Goal: Task Accomplishment & Management: Complete application form

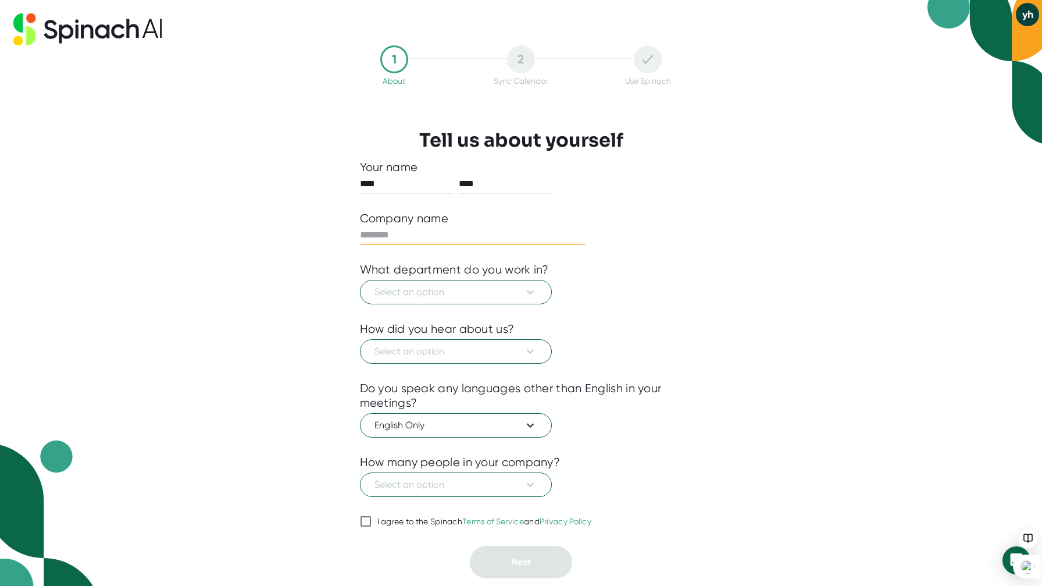
click at [391, 237] on input "text" at bounding box center [473, 235] width 226 height 19
type input "*"
type input "*******"
click at [416, 308] on div at bounding box center [521, 312] width 323 height 17
click at [426, 290] on span "Select an option" at bounding box center [455, 292] width 163 height 14
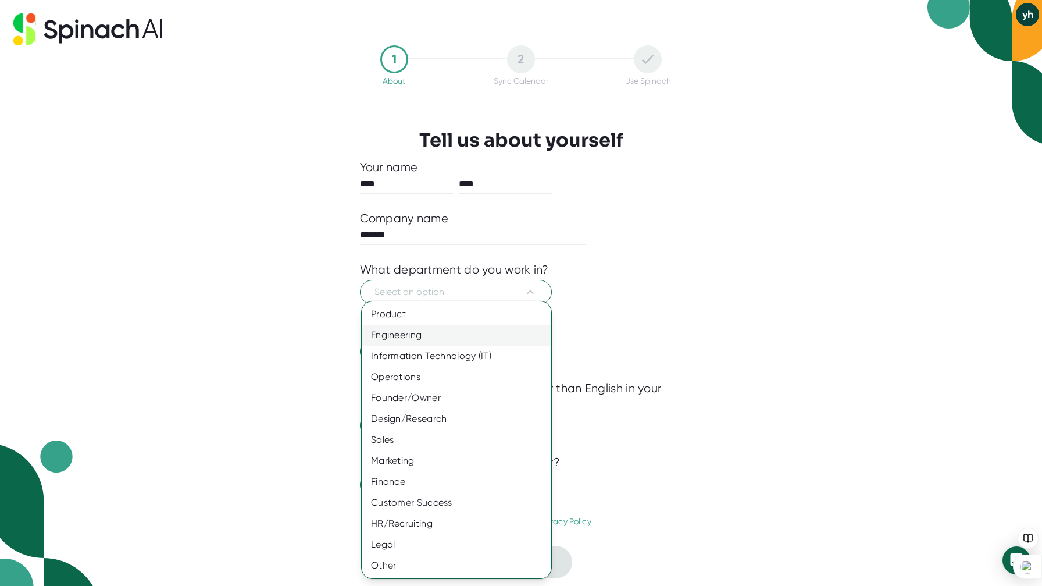
click at [441, 331] on div "Engineering" at bounding box center [457, 334] width 190 height 21
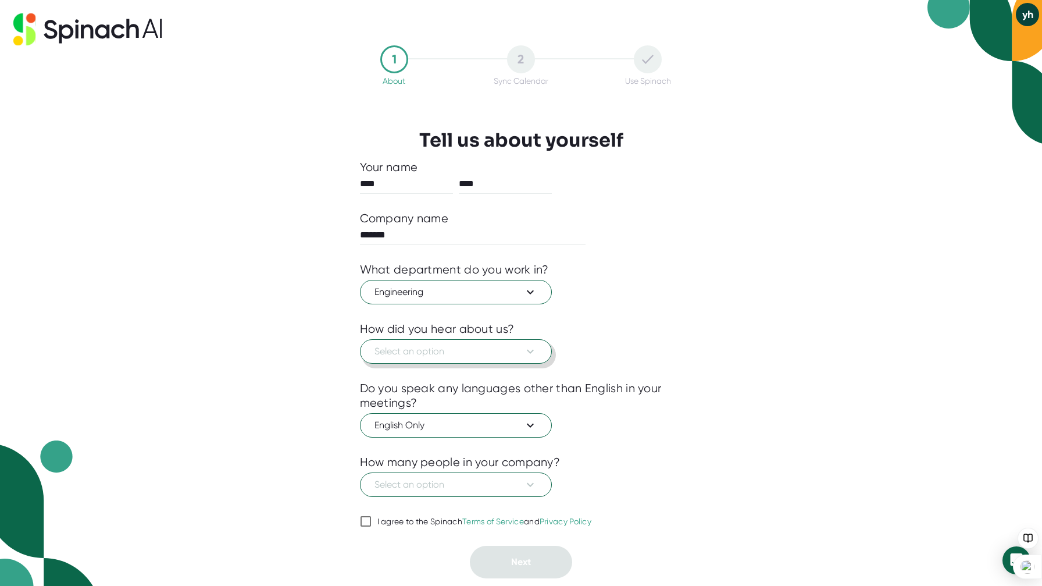
click at [444, 346] on span "Select an option" at bounding box center [455, 351] width 163 height 14
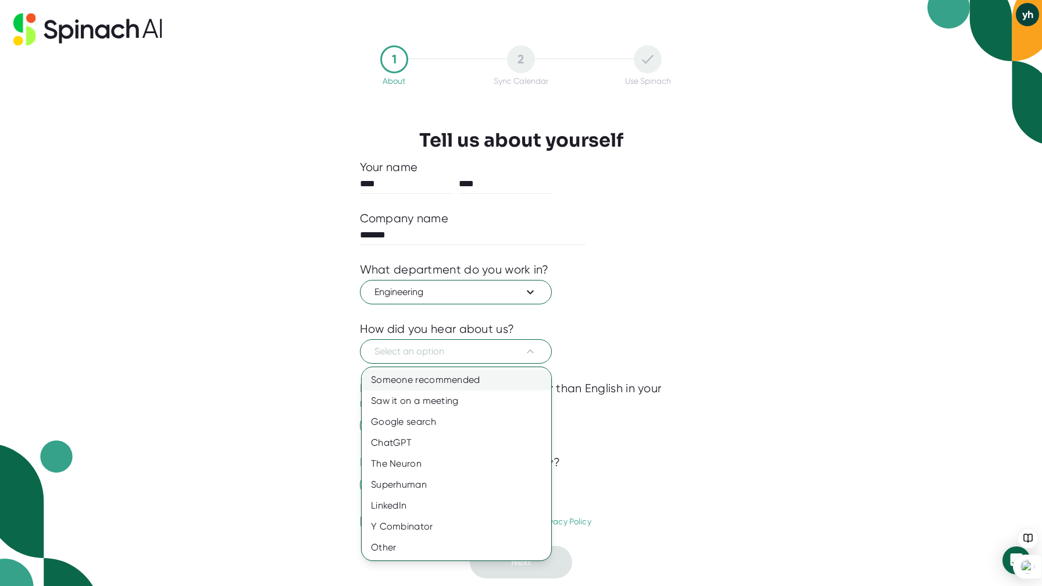
click at [444, 381] on div "Someone recommended" at bounding box center [457, 379] width 190 height 21
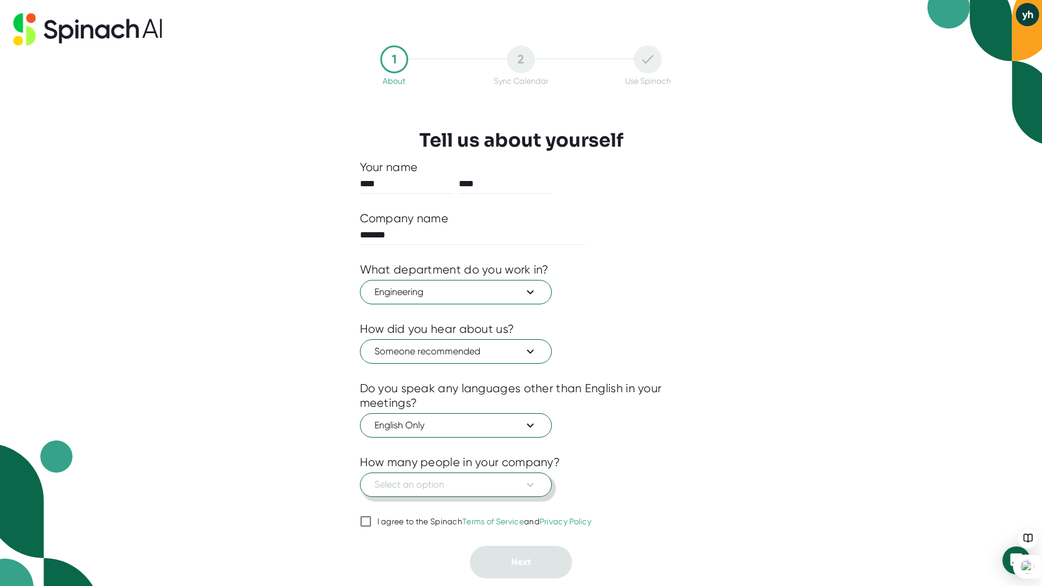
click at [452, 483] on span "Select an option" at bounding box center [455, 484] width 163 height 14
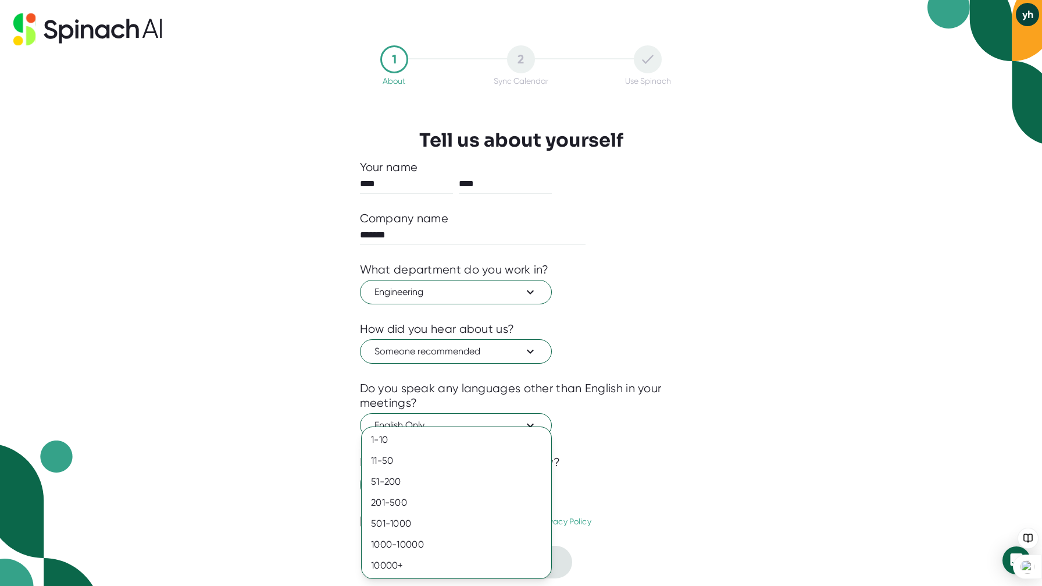
click at [627, 336] on div at bounding box center [521, 293] width 1042 height 586
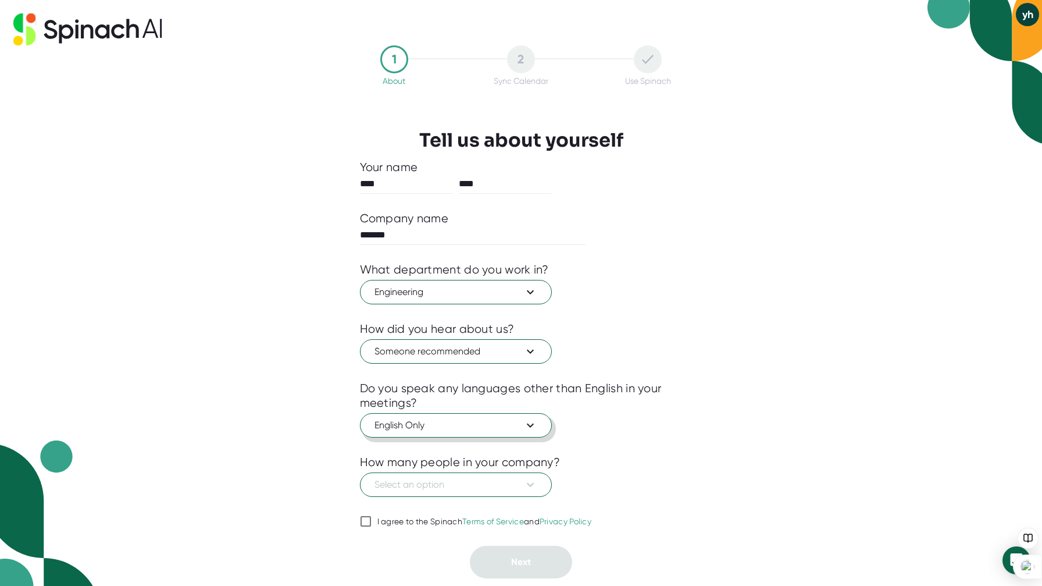
click at [520, 424] on span "English Only" at bounding box center [455, 425] width 163 height 14
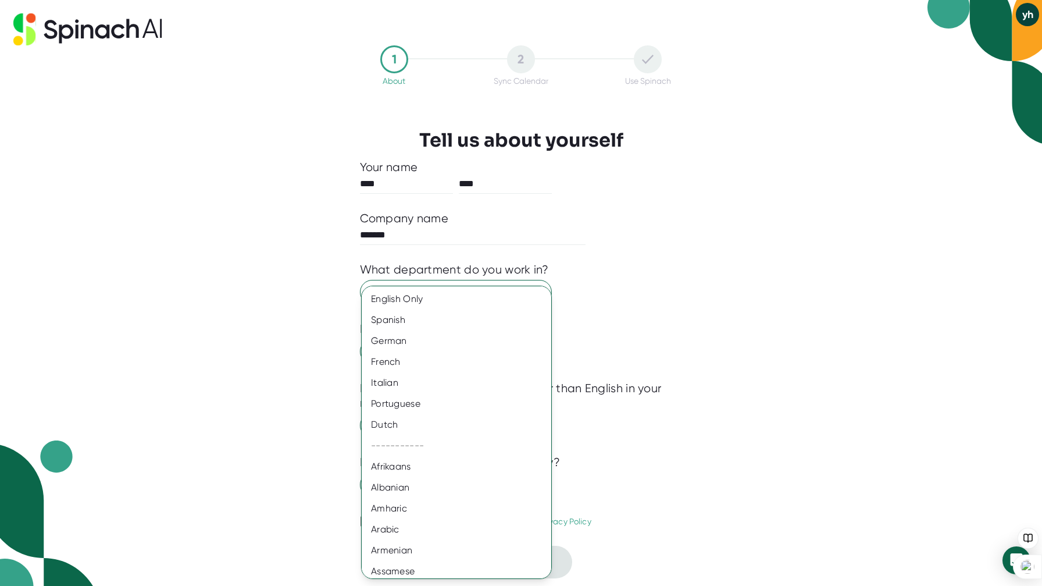
click at [580, 448] on div at bounding box center [521, 293] width 1042 height 586
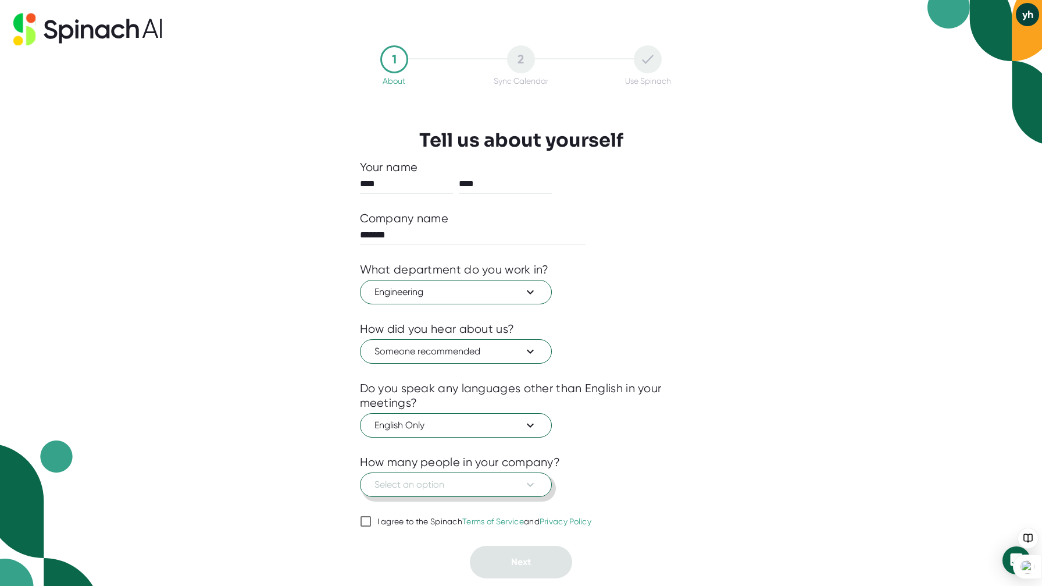
click at [494, 490] on span "Select an option" at bounding box center [455, 484] width 163 height 14
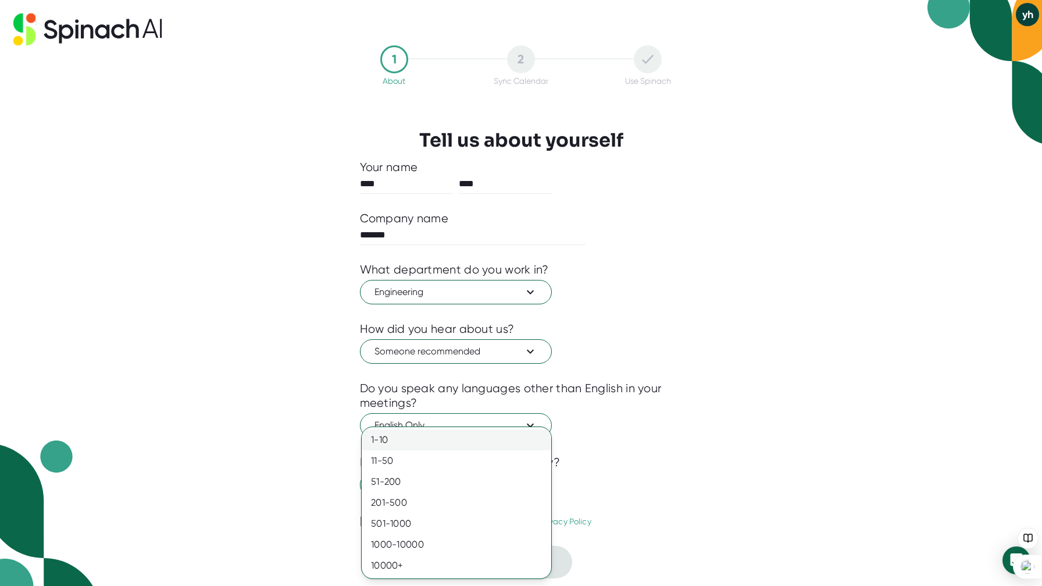
click at [480, 434] on div "1-10" at bounding box center [457, 439] width 190 height 21
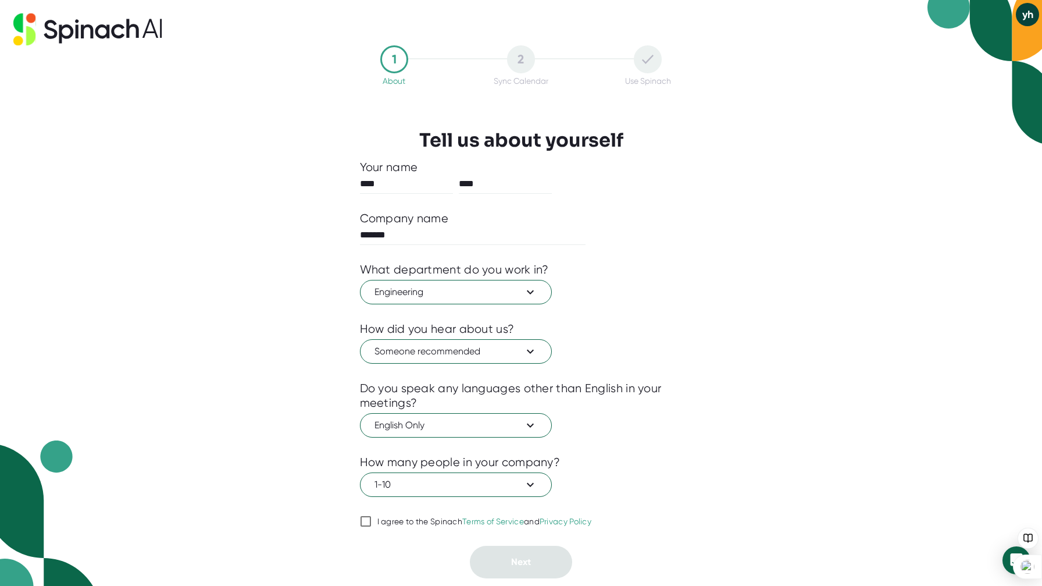
click at [384, 522] on div "I agree to the Spinach Terms of Service and Privacy Policy" at bounding box center [484, 521] width 215 height 10
click at [372, 522] on input "I agree to the Spinach Terms of Service and Privacy Policy" at bounding box center [366, 521] width 12 height 14
checkbox input "true"
click at [502, 558] on button "Next" at bounding box center [521, 561] width 102 height 33
click at [482, 295] on span "Select an option" at bounding box center [455, 292] width 163 height 14
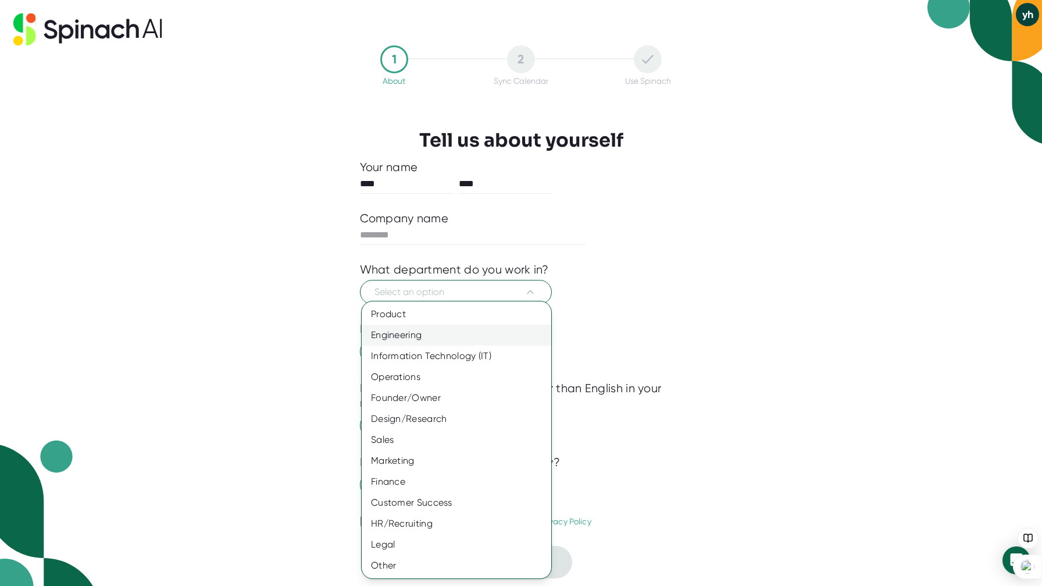
click at [475, 334] on div "Engineering" at bounding box center [457, 334] width 190 height 21
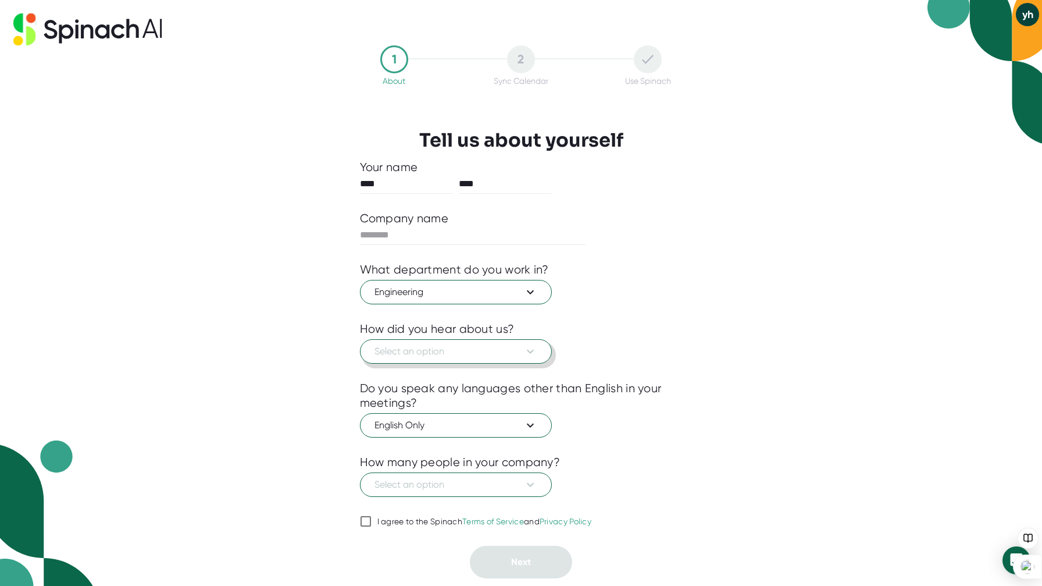
click at [483, 342] on button "Select an option" at bounding box center [456, 351] width 192 height 24
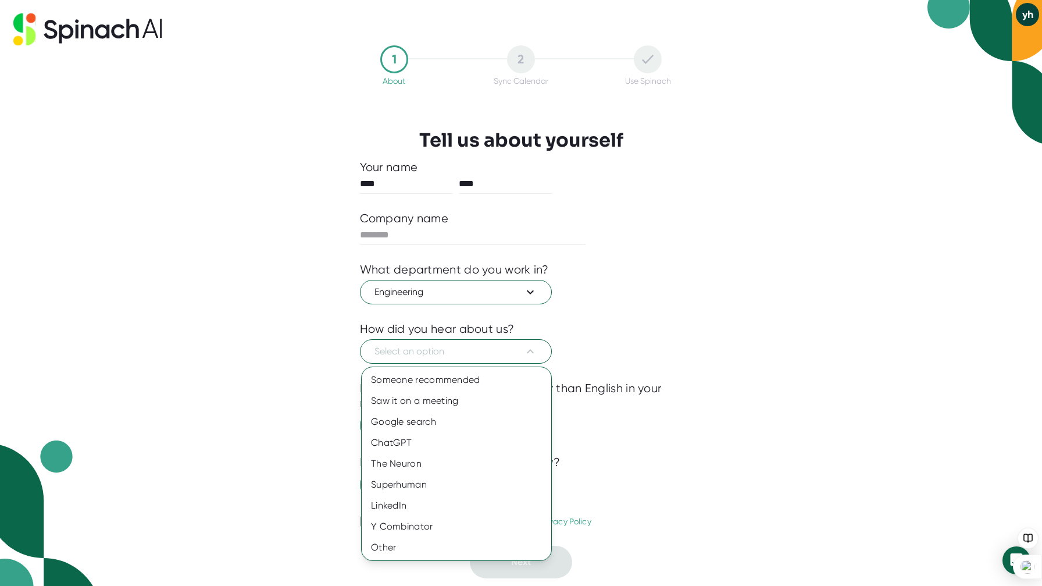
click at [483, 347] on div at bounding box center [521, 293] width 1042 height 586
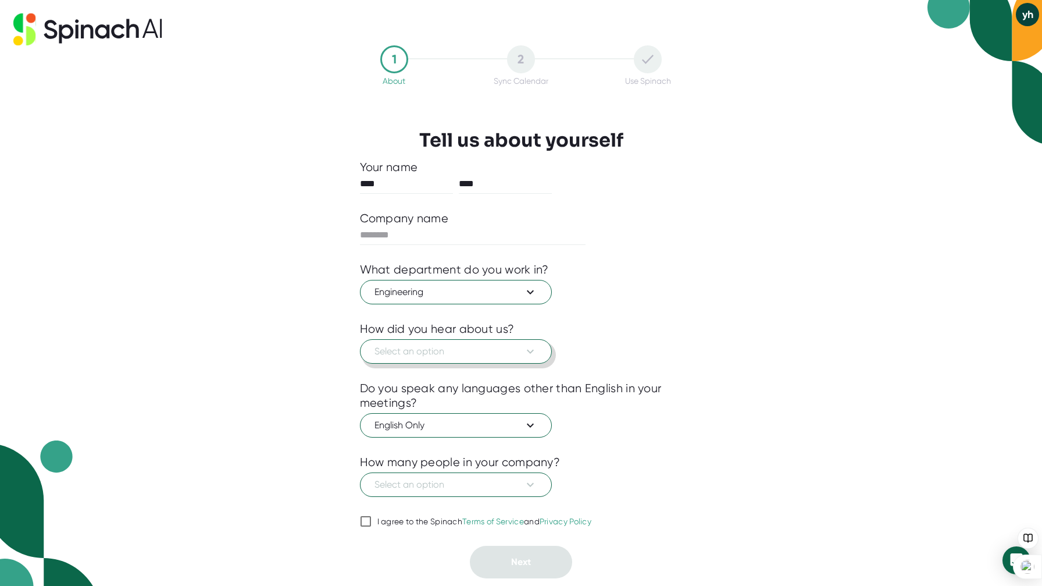
click at [484, 348] on span "Select an option" at bounding box center [455, 351] width 163 height 14
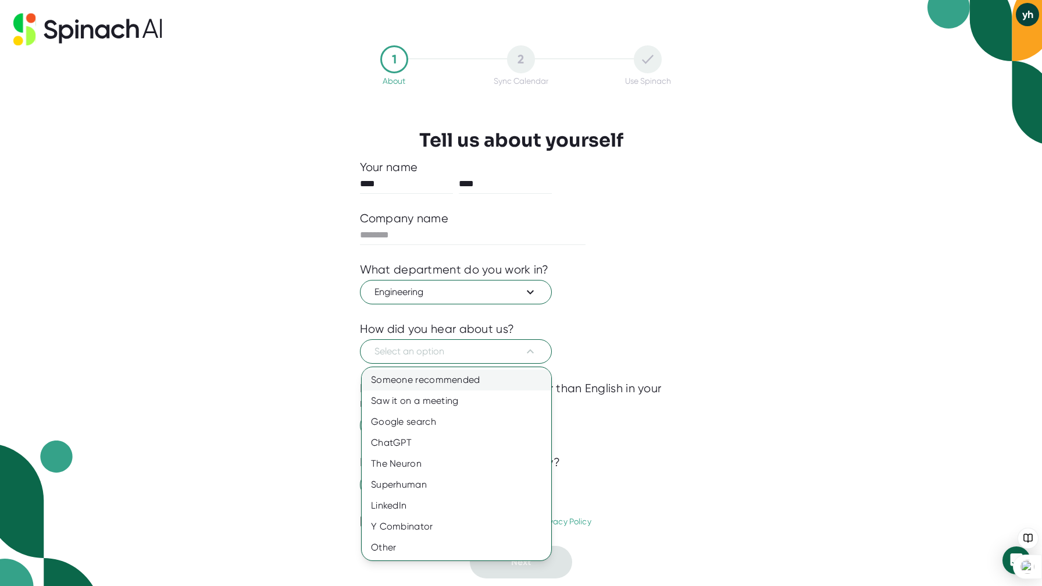
click at [484, 372] on div "Someone recommended" at bounding box center [457, 379] width 190 height 21
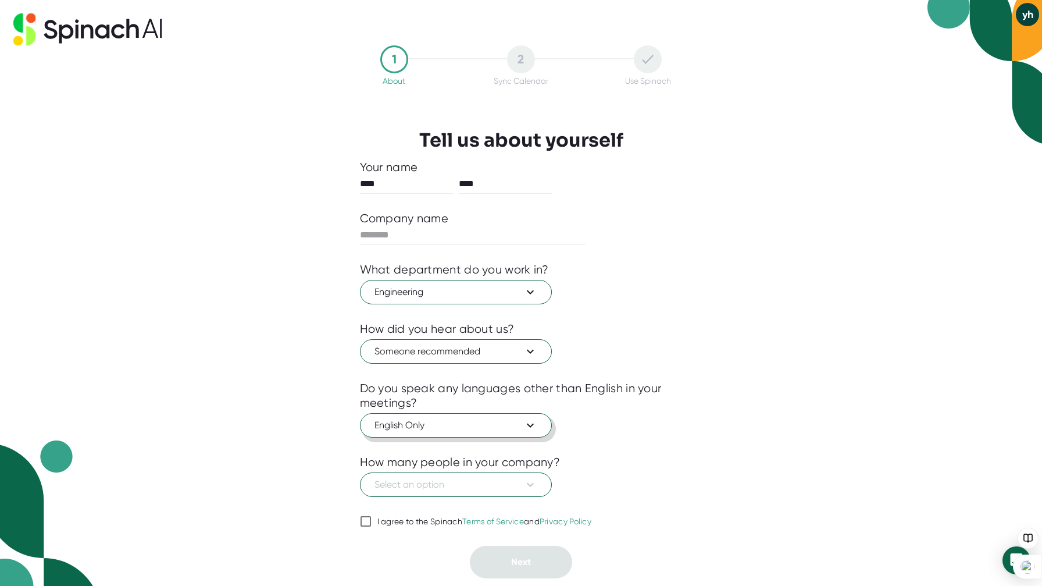
drag, startPoint x: 470, startPoint y: 426, endPoint x: 589, endPoint y: 452, distance: 121.9
click at [591, 453] on div "Your name **** **** Company name What department do you work in? Engineering Ho…" at bounding box center [521, 369] width 323 height 418
click at [500, 487] on span "Select an option" at bounding box center [455, 484] width 163 height 14
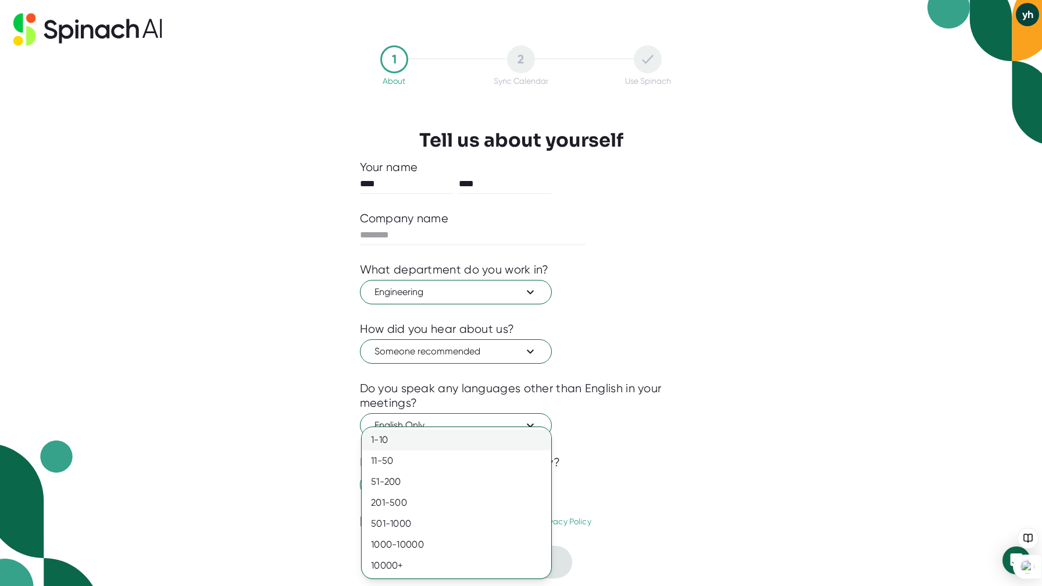
click at [452, 443] on div "1-10" at bounding box center [457, 439] width 190 height 21
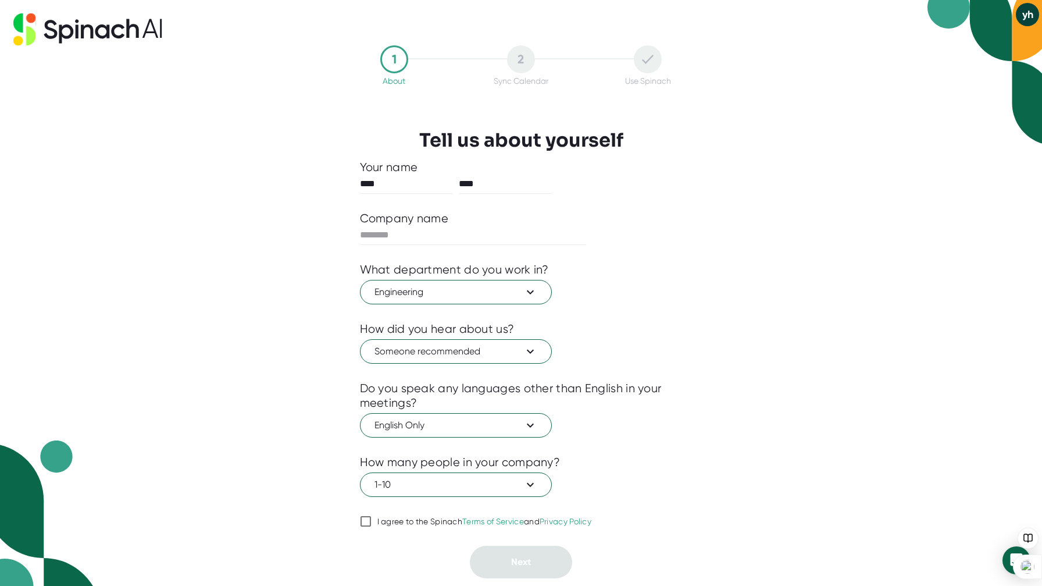
click at [362, 520] on input "I agree to the Spinach Terms of Service and Privacy Policy" at bounding box center [366, 521] width 12 height 14
checkbox input "true"
